Goal: Task Accomplishment & Management: Use online tool/utility

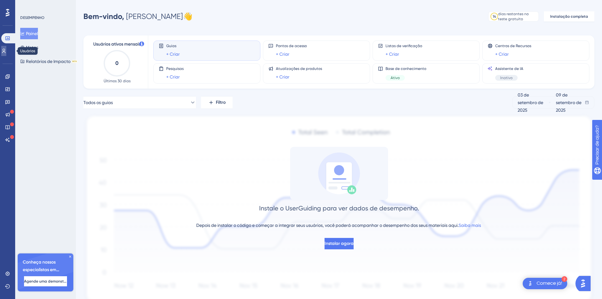
click at [6, 53] on icon at bounding box center [3, 50] width 5 height 5
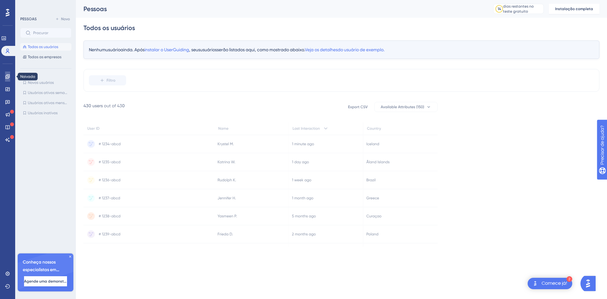
click at [8, 76] on icon at bounding box center [7, 76] width 4 height 4
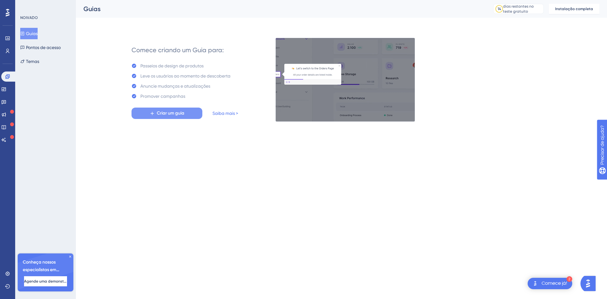
click at [155, 112] on button "Criar um guia" at bounding box center [166, 112] width 71 height 11
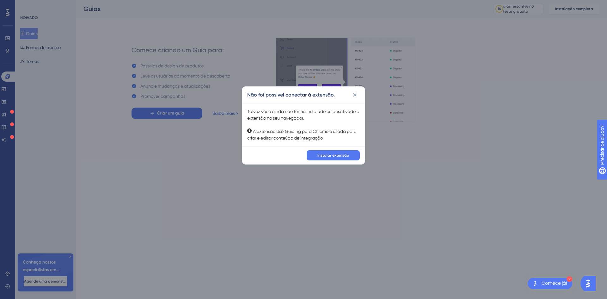
click at [335, 148] on div "Instalar extensão" at bounding box center [303, 155] width 123 height 18
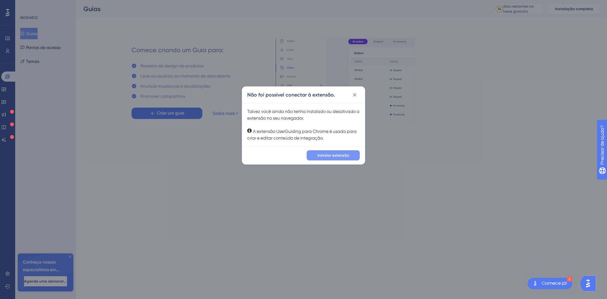
click at [325, 157] on font "Instalar extensão" at bounding box center [333, 155] width 32 height 4
